Goal: Navigation & Orientation: Understand site structure

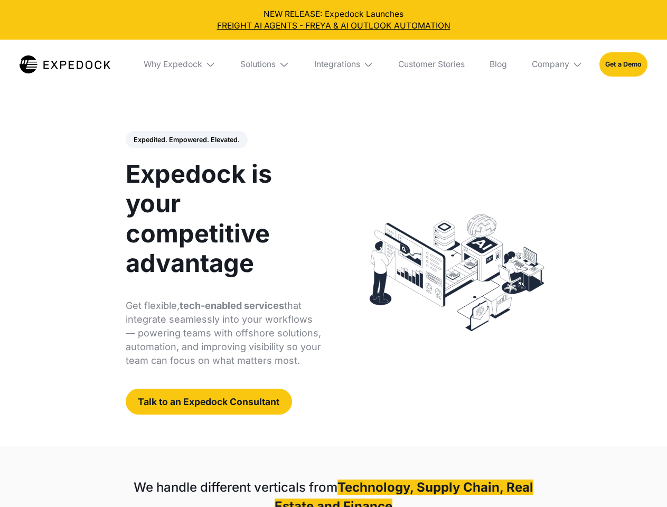
select select
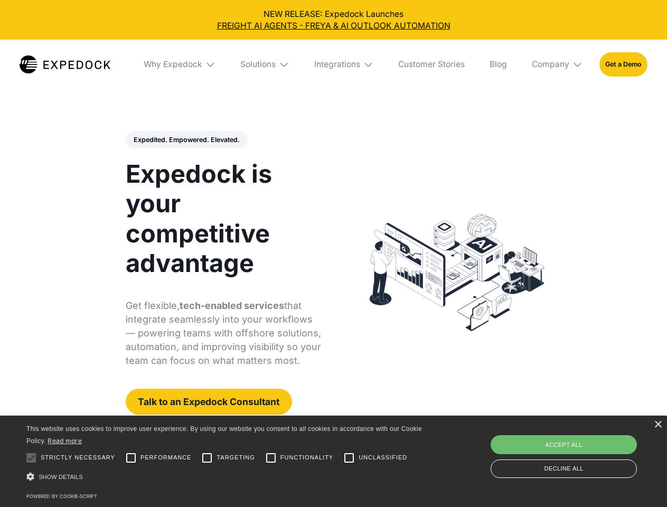
click at [333, 64] on div "Integrations" at bounding box center [337, 64] width 46 height 11
click at [180, 64] on div "Why Expedock" at bounding box center [164, 64] width 59 height 11
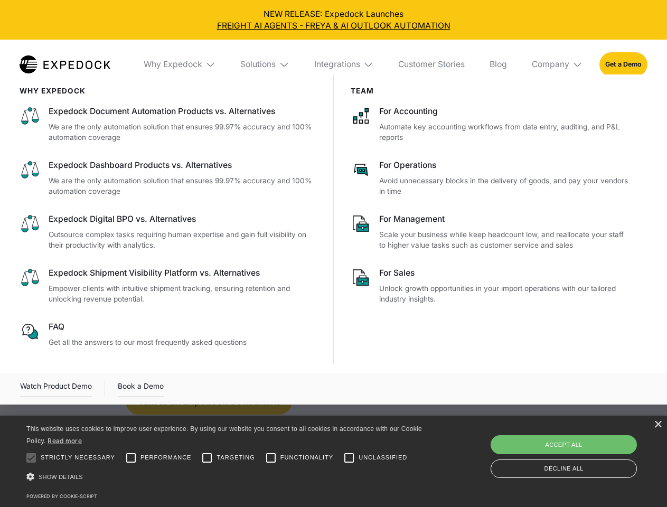
click at [266, 64] on div "Solutions" at bounding box center [257, 64] width 35 height 11
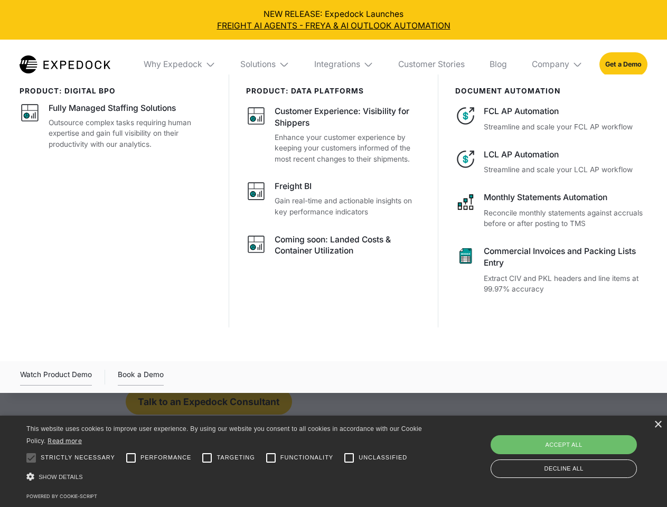
click at [344, 64] on div "Integrations" at bounding box center [337, 64] width 46 height 11
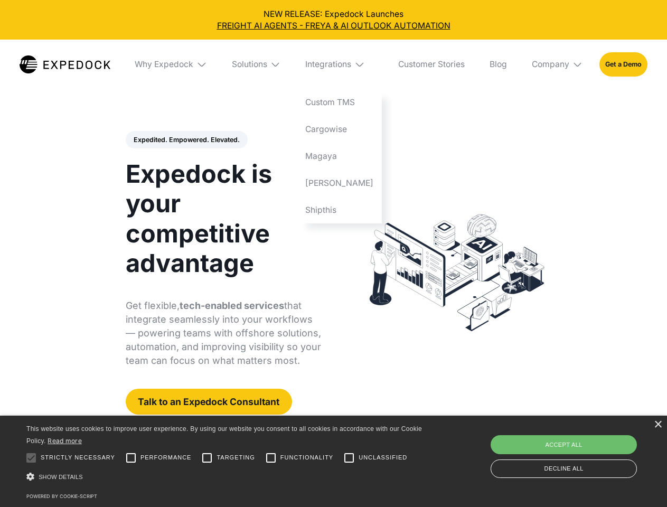
click at [557, 64] on div "Company" at bounding box center [550, 64] width 37 height 11
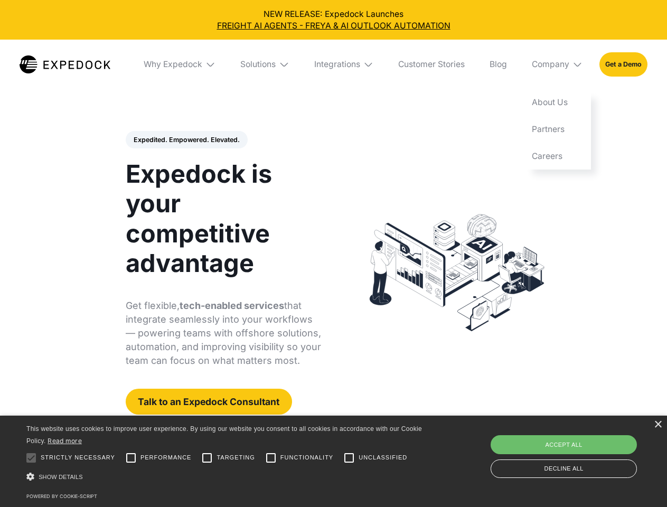
click at [186, 140] on div "Expedited. Empowered. Elevated. Automate Freight Document Extraction at 99.97% …" at bounding box center [224, 273] width 196 height 284
click at [31, 458] on div at bounding box center [31, 457] width 21 height 21
click at [131, 458] on input "Performance" at bounding box center [130, 457] width 21 height 21
checkbox input "true"
click at [207, 458] on input "Targeting" at bounding box center [206, 457] width 21 height 21
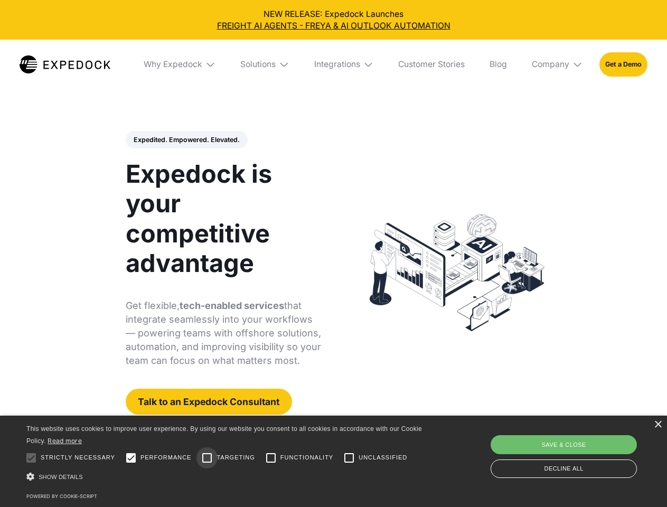
checkbox input "true"
click at [271, 458] on input "Functionality" at bounding box center [270, 457] width 21 height 21
checkbox input "true"
